Goal: Task Accomplishment & Management: Use online tool/utility

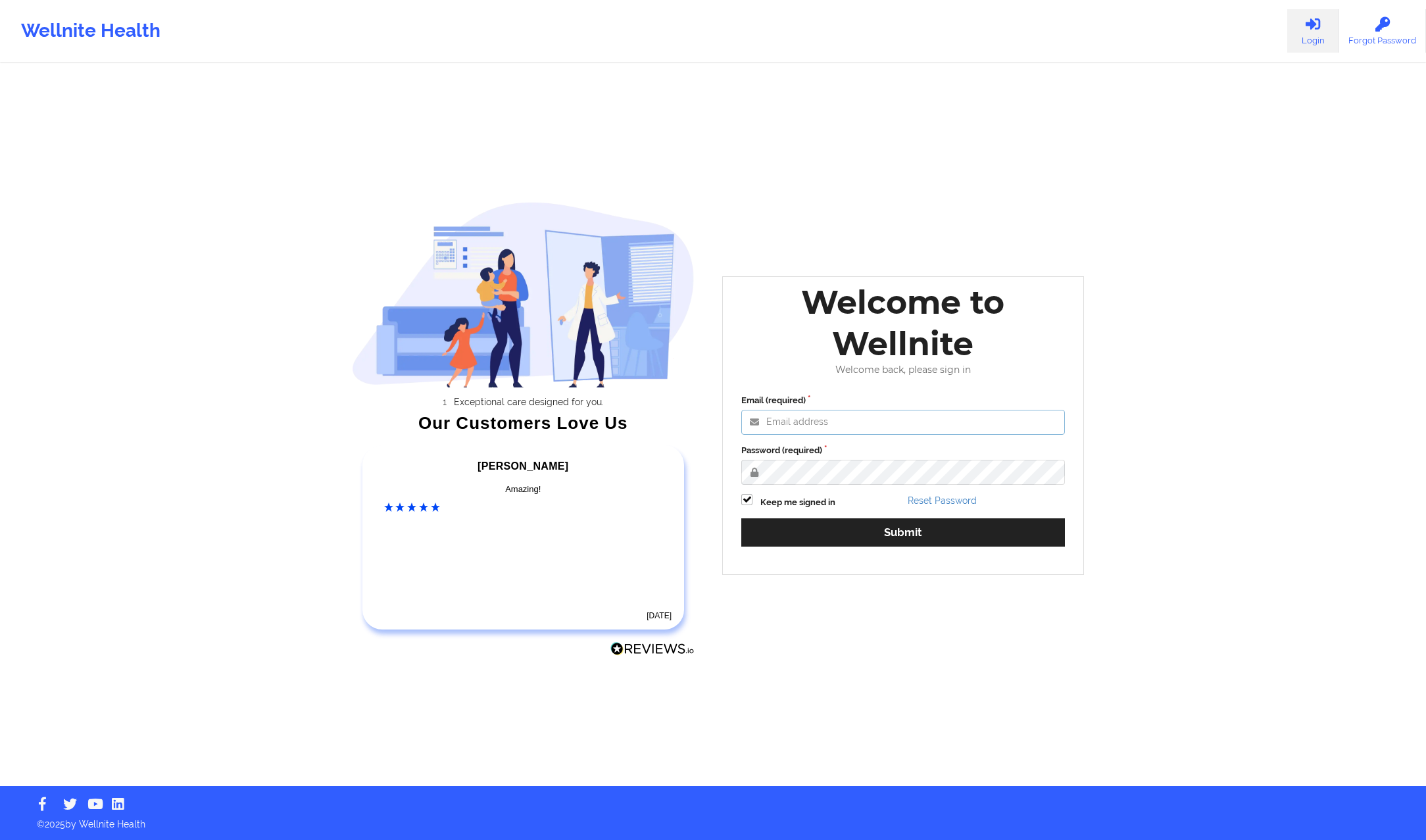
click at [817, 424] on input "Email (required)" at bounding box center [903, 421] width 324 height 25
paste input "anabelle_gerhold85@example.com"
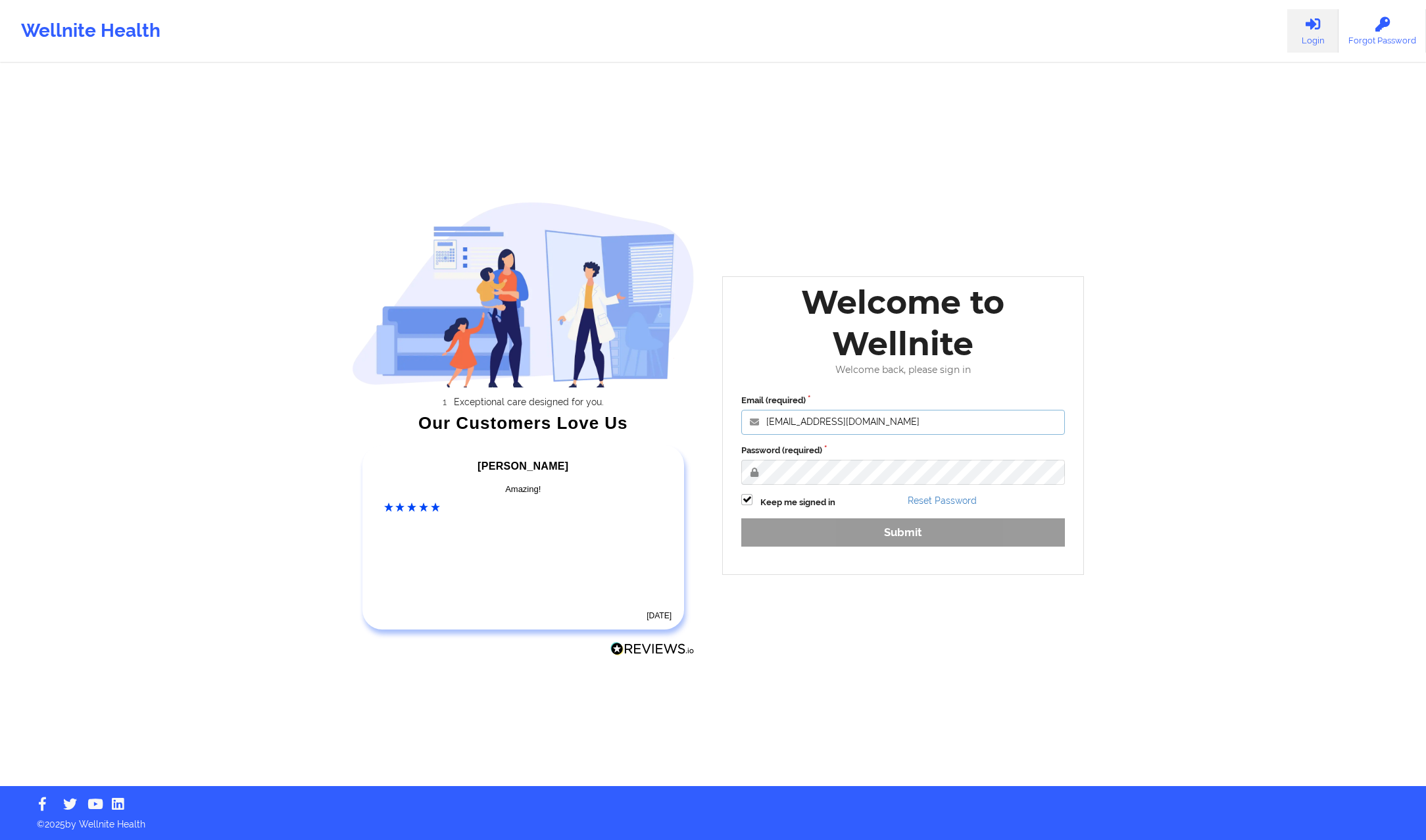
type input "anabelle_gerhold85@example.com"
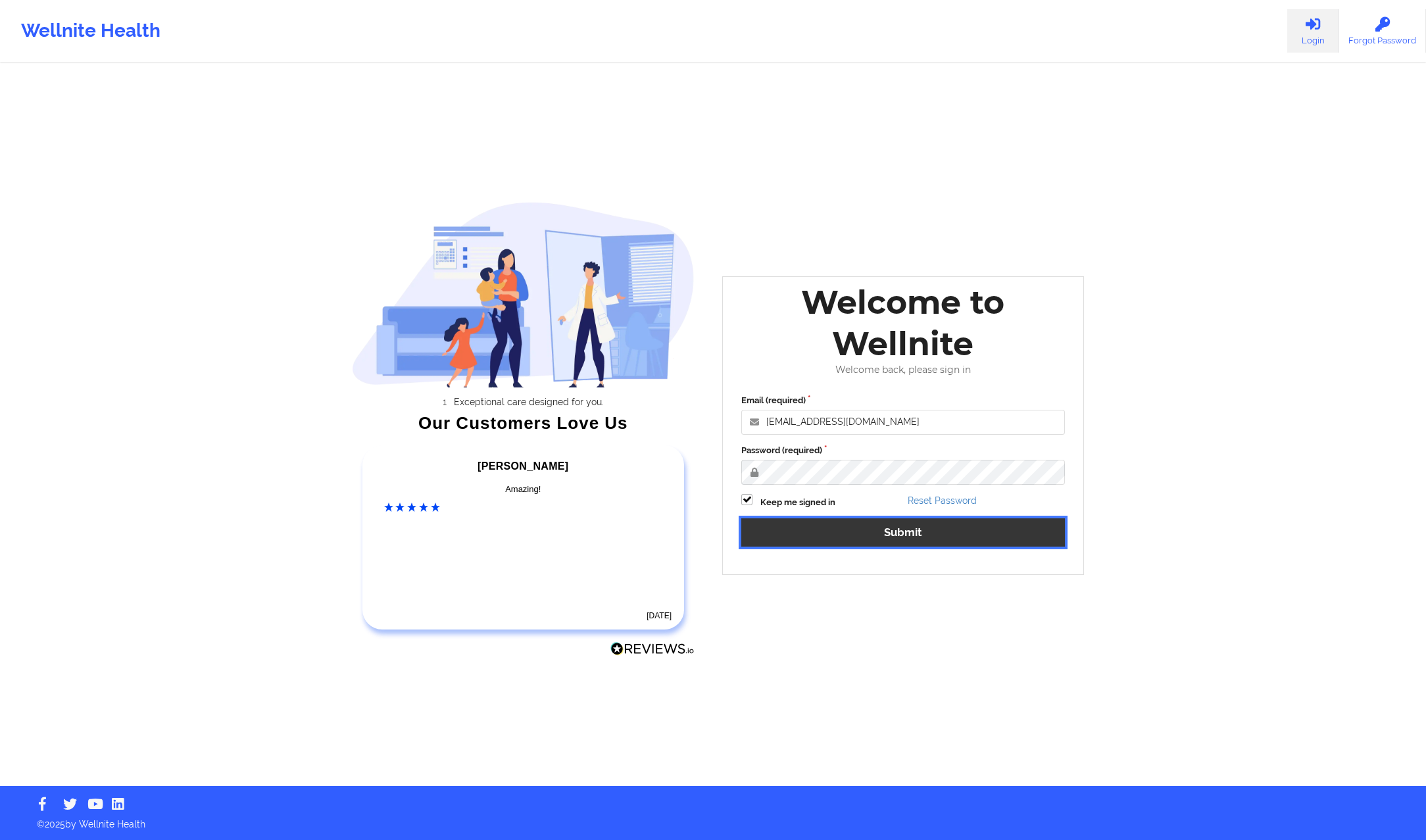
click at [939, 526] on button "Submit" at bounding box center [903, 532] width 324 height 29
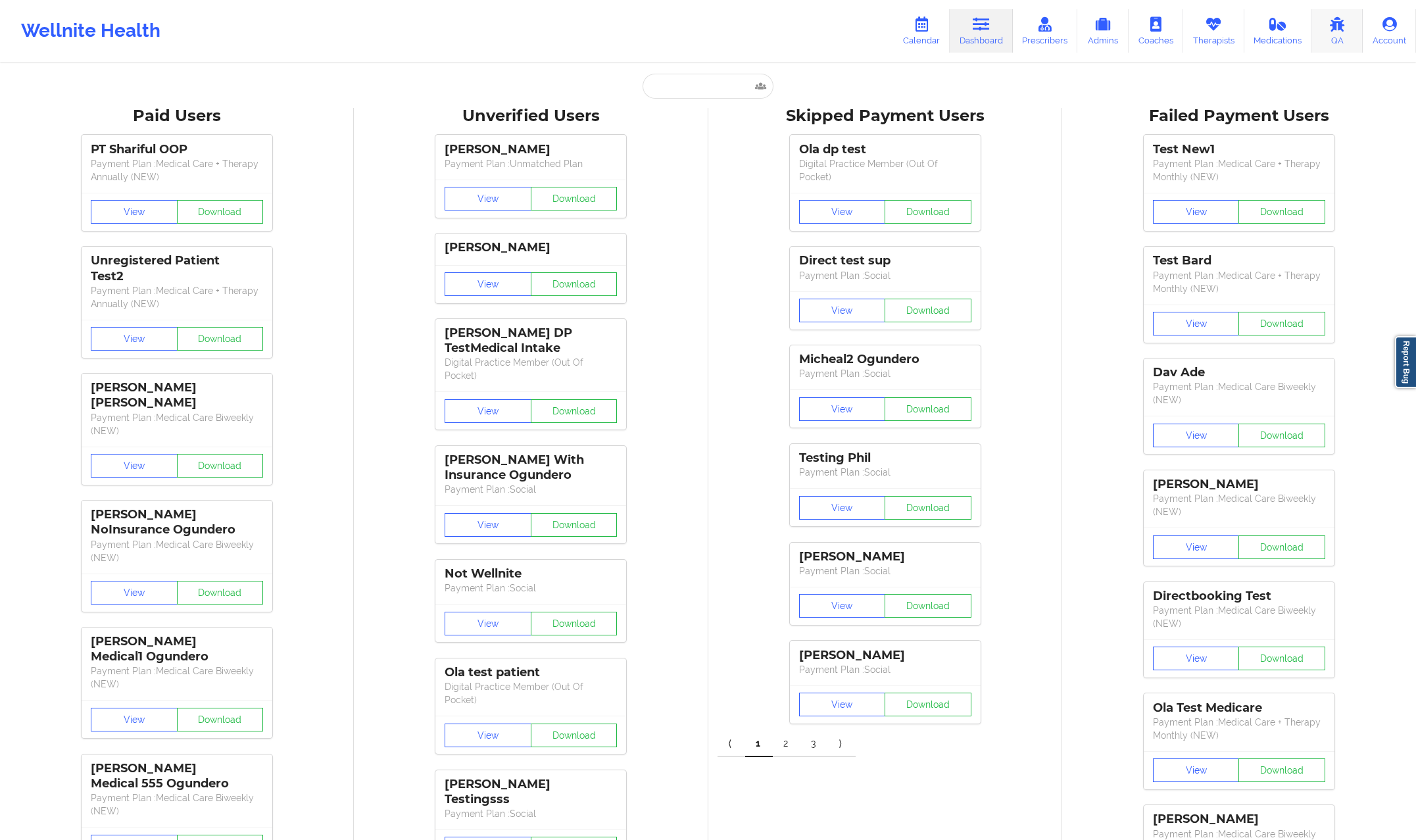
click at [1336, 31] on link "QA" at bounding box center [1338, 30] width 52 height 43
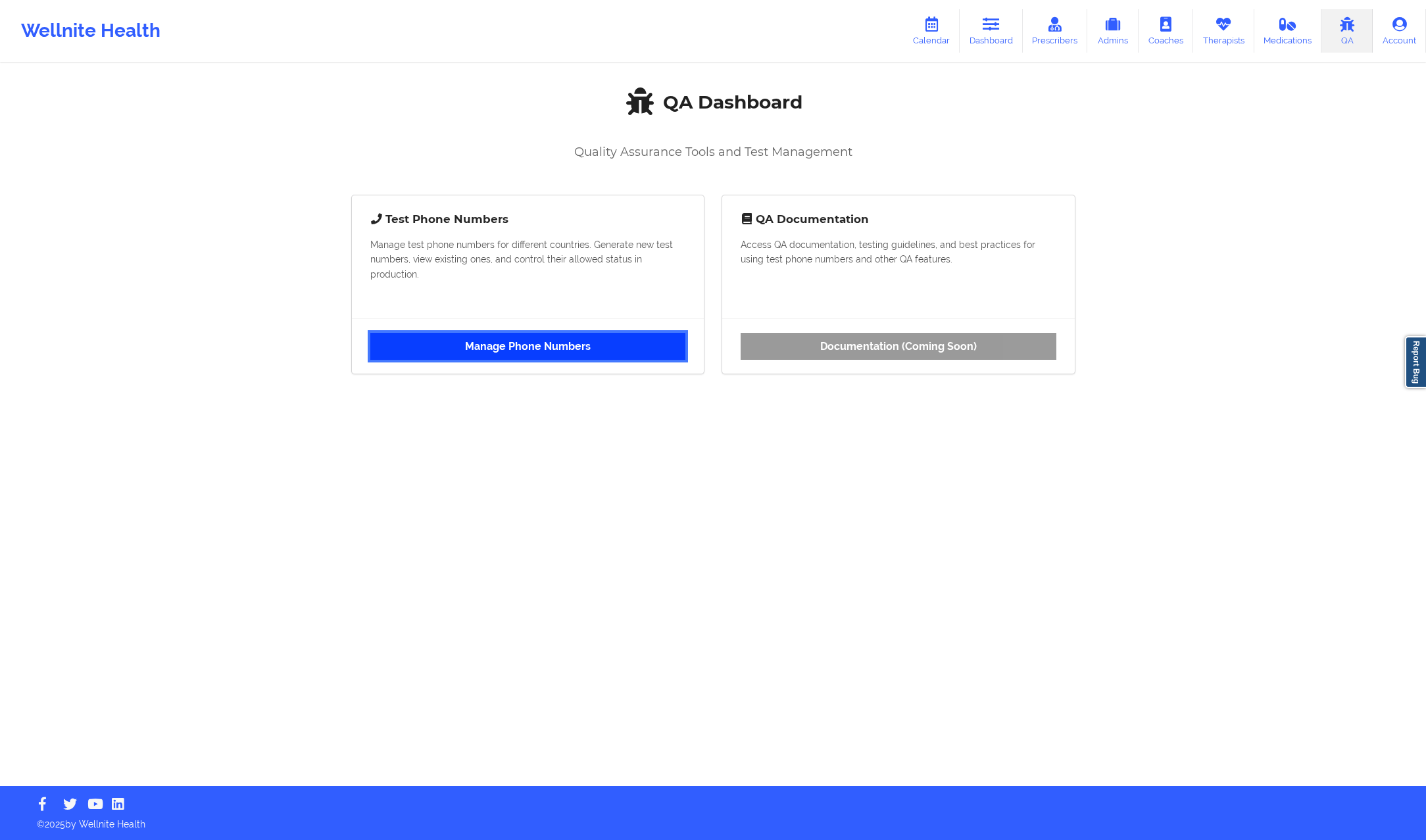
click at [592, 337] on link "Manage Phone Numbers" at bounding box center [529, 346] width 315 height 27
